Goal: Transaction & Acquisition: Subscribe to service/newsletter

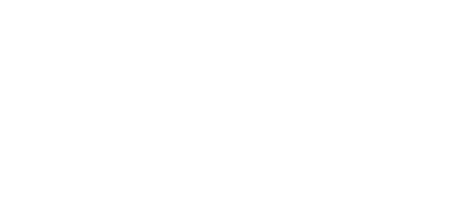
drag, startPoint x: 0, startPoint y: 0, endPoint x: 0, endPoint y: 193, distance: 193.1
click at [0, 3] on html at bounding box center [238, 1] width 476 height 3
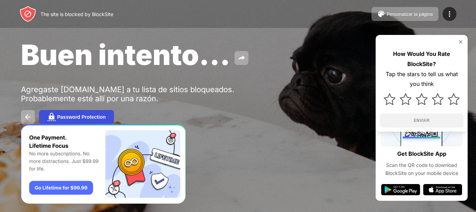
click at [56, 115] on button "Password Protection" at bounding box center [76, 117] width 75 height 14
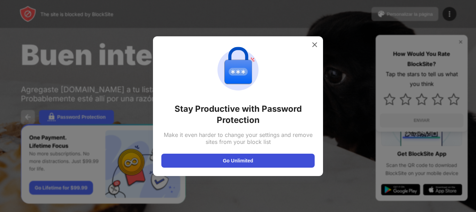
click at [197, 162] on button "Go Unlimited" at bounding box center [237, 160] width 153 height 14
